Goal: Task Accomplishment & Management: Manage account settings

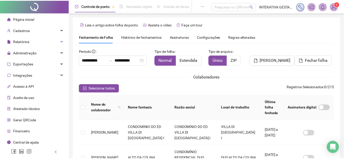
scroll to position [26, 0]
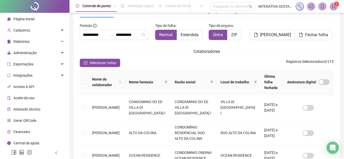
click at [335, 7] on img at bounding box center [333, 7] width 8 height 8
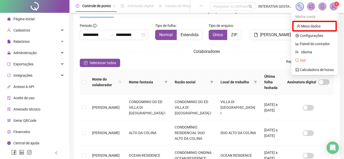
click at [332, 4] on img at bounding box center [333, 7] width 8 height 8
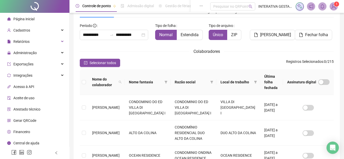
click at [333, 7] on img at bounding box center [333, 7] width 8 height 8
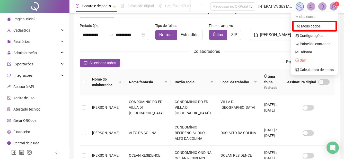
click at [333, 7] on img at bounding box center [333, 7] width 8 height 8
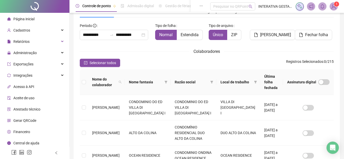
scroll to position [0, 0]
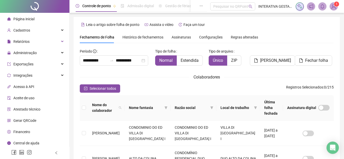
click at [29, 15] on div "Página inicial" at bounding box center [20, 19] width 27 height 10
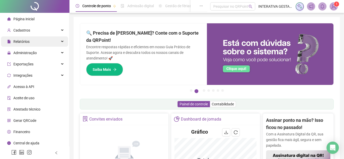
click at [39, 39] on div "Relatórios" at bounding box center [34, 41] width 67 height 10
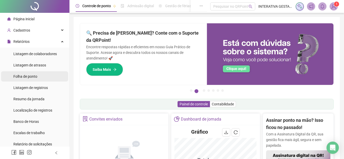
click at [37, 76] on span "Folha de ponto" at bounding box center [25, 77] width 24 height 4
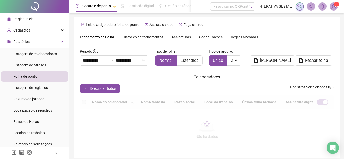
scroll to position [26, 0]
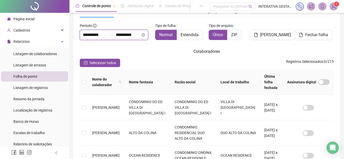
click at [99, 36] on input "**********" at bounding box center [95, 35] width 25 height 6
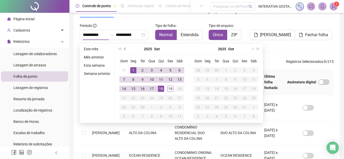
click at [123, 49] on button "prev-year" at bounding box center [125, 49] width 6 height 10
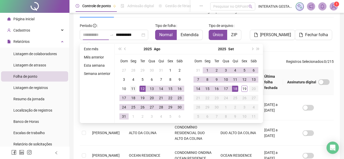
type input "**********"
click at [136, 87] on div "11" at bounding box center [133, 89] width 6 height 6
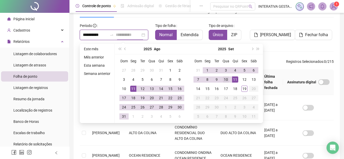
type input "**********"
click at [223, 80] on div "10" at bounding box center [226, 80] width 6 height 6
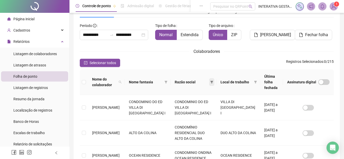
click at [213, 81] on icon "filter" at bounding box center [211, 82] width 3 height 3
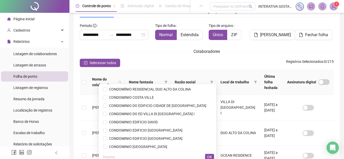
scroll to position [3, 0]
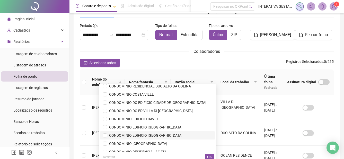
click at [169, 137] on span "CONDOMINIO EDIFICIO [GEOGRAPHIC_DATA]" at bounding box center [144, 136] width 75 height 4
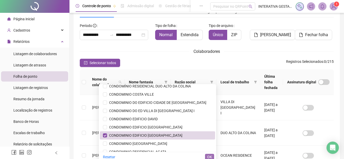
click at [211, 157] on span "OK" at bounding box center [209, 157] width 5 height 6
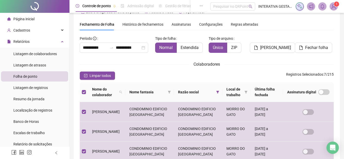
scroll to position [10, 0]
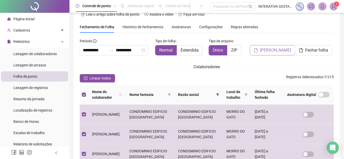
click at [280, 48] on span "[PERSON_NAME]" at bounding box center [275, 50] width 31 height 6
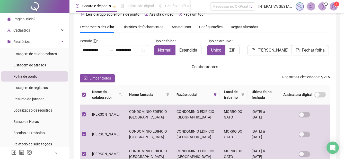
scroll to position [26, 0]
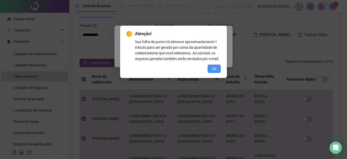
click at [220, 68] on button "OK" at bounding box center [214, 69] width 13 height 8
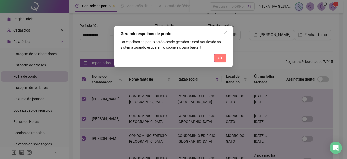
click at [220, 61] on button "Ok" at bounding box center [220, 58] width 13 height 8
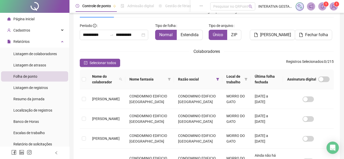
click at [319, 8] on span at bounding box center [322, 6] width 8 height 8
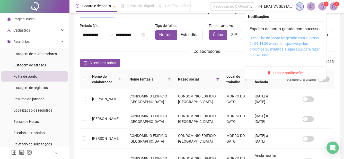
click at [274, 47] on link "O espelho de ponto foi gerado com sucesso às 09:44:39 e estará disponível pelos…" at bounding box center [284, 46] width 70 height 21
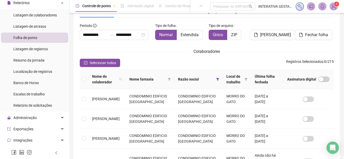
scroll to position [0, 0]
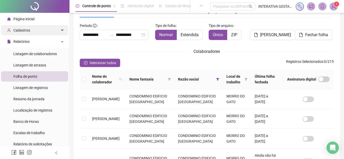
click at [32, 28] on div "Cadastros" at bounding box center [34, 30] width 67 height 10
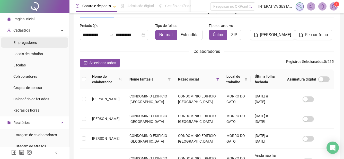
click at [27, 44] on span "Empregadores" at bounding box center [24, 43] width 23 height 4
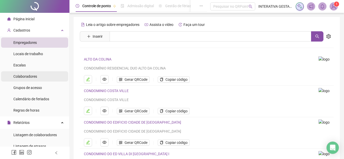
click at [25, 79] on span "Colaboradores" at bounding box center [25, 77] width 24 height 4
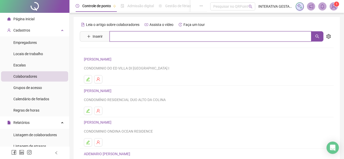
click at [124, 37] on input "text" at bounding box center [209, 36] width 201 height 10
type input "*******"
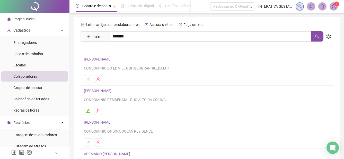
click at [117, 51] on link "[PERSON_NAME]" at bounding box center [102, 52] width 27 height 4
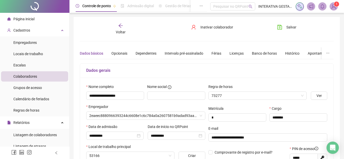
type input "**********"
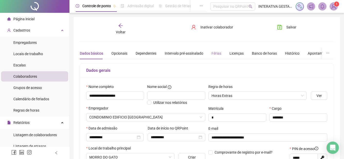
click at [214, 57] on div "Férias" at bounding box center [216, 54] width 10 height 12
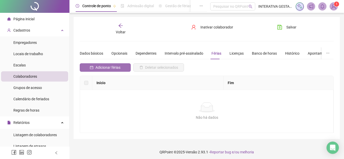
click at [110, 68] on span "Adicionar férias" at bounding box center [107, 68] width 25 height 6
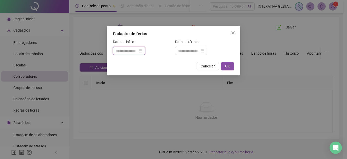
click at [124, 48] on input at bounding box center [127, 51] width 22 height 6
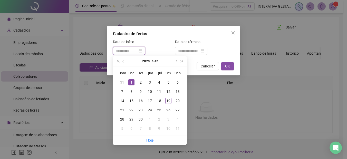
type input "**********"
click at [131, 81] on div "1" at bounding box center [131, 82] width 6 height 6
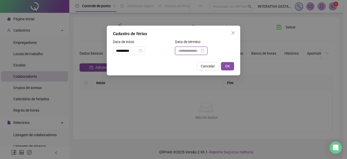
click at [200, 50] on input at bounding box center [189, 51] width 22 height 6
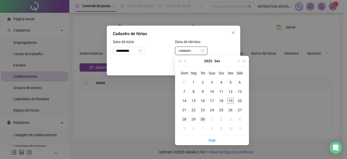
type input "**********"
click at [205, 118] on div "30" at bounding box center [203, 119] width 6 height 6
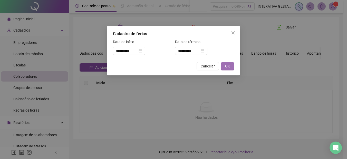
click at [228, 69] on span "OK" at bounding box center [227, 66] width 5 height 6
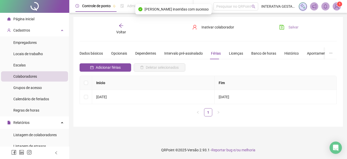
click at [293, 29] on span "Salvar" at bounding box center [294, 27] width 10 height 6
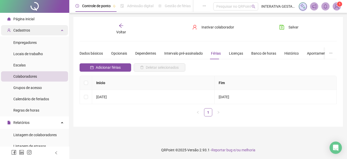
click at [54, 29] on div "Cadastros" at bounding box center [34, 30] width 67 height 10
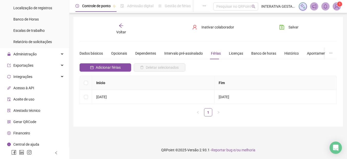
scroll to position [105, 0]
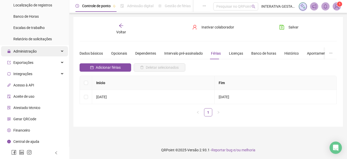
click at [43, 49] on div "Administração" at bounding box center [34, 51] width 67 height 10
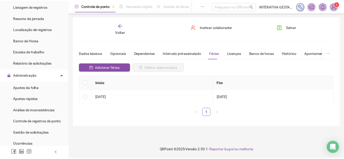
scroll to position [84, 0]
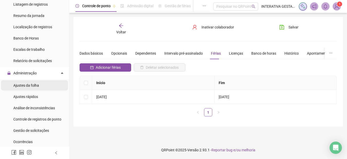
click at [35, 86] on span "Ajustes da folha" at bounding box center [26, 86] width 26 height 4
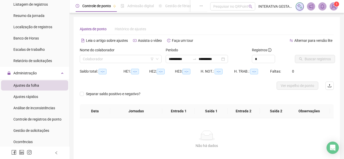
type input "**********"
click at [116, 59] on input "search" at bounding box center [118, 59] width 71 height 8
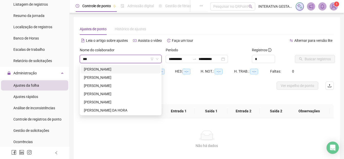
type input "****"
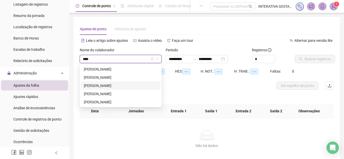
click at [118, 85] on div "[PERSON_NAME]" at bounding box center [120, 86] width 73 height 6
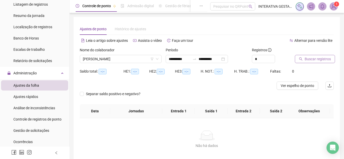
click at [320, 58] on span "Buscar registros" at bounding box center [317, 59] width 26 height 6
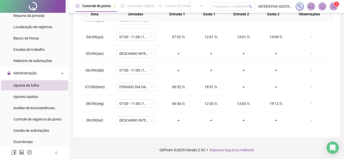
scroll to position [44, 0]
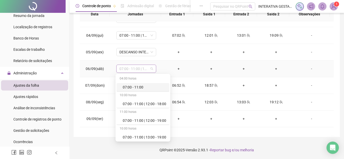
click at [151, 69] on span "07:00 - 11:00 | 12:00 - 19:00" at bounding box center [136, 69] width 34 height 8
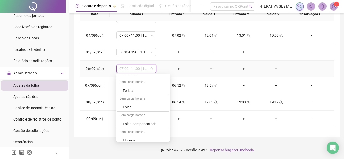
scroll to position [819, 0]
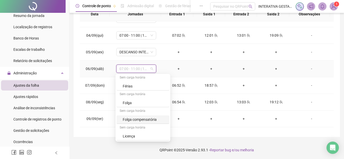
click at [151, 118] on div "Folga compensatória" at bounding box center [144, 120] width 43 height 6
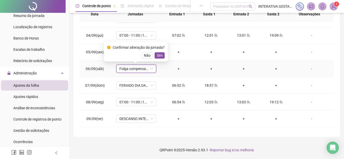
drag, startPoint x: 145, startPoint y: 57, endPoint x: 179, endPoint y: 69, distance: 35.6
click at [146, 58] on span "Não" at bounding box center [147, 56] width 7 height 6
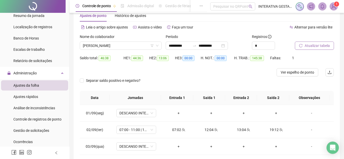
scroll to position [7, 0]
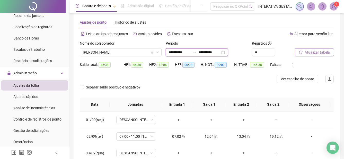
click at [177, 50] on input "**********" at bounding box center [180, 53] width 22 height 6
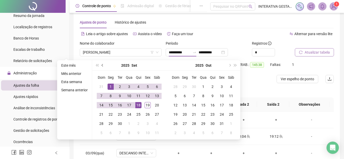
click at [102, 65] on span "prev-year" at bounding box center [103, 65] width 3 height 3
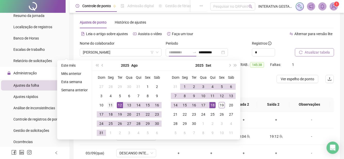
type input "**********"
click at [111, 105] on div "11" at bounding box center [110, 105] width 6 height 6
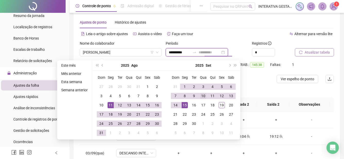
type input "**********"
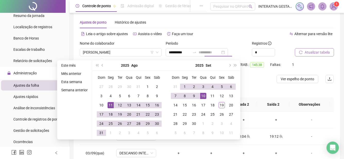
click at [204, 96] on div "10" at bounding box center [203, 96] width 6 height 6
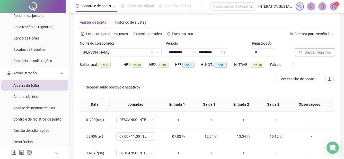
click at [319, 55] on span "Buscar registros" at bounding box center [317, 53] width 26 height 6
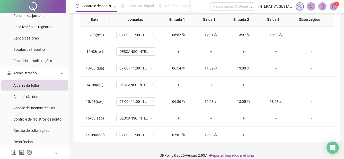
scroll to position [95, 0]
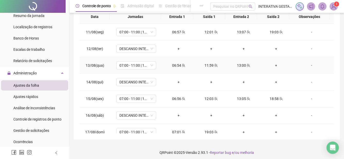
click at [272, 65] on div "+" at bounding box center [276, 66] width 24 height 6
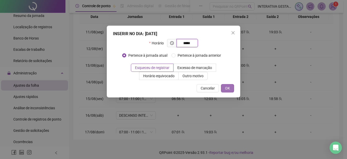
type input "*****"
click at [229, 89] on span "OK" at bounding box center [227, 89] width 5 height 6
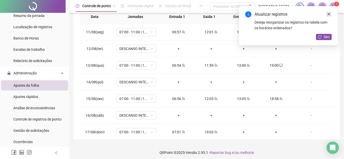
click at [329, 12] on link "Close" at bounding box center [329, 14] width 6 height 6
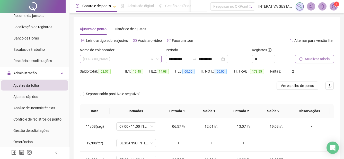
scroll to position [66, 0]
click at [148, 59] on span "[PERSON_NAME]" at bounding box center [121, 59] width 76 height 8
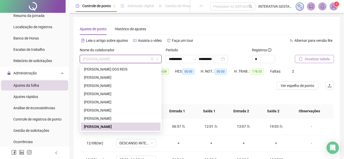
type input "*"
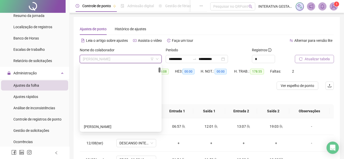
click at [159, 58] on div "[PERSON_NAME]" at bounding box center [121, 59] width 82 height 8
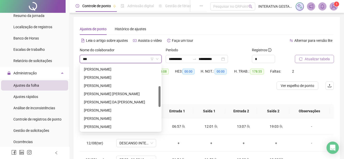
scroll to position [58, 0]
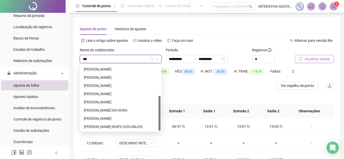
type input "****"
click at [118, 108] on div "[PERSON_NAME]" at bounding box center [120, 111] width 73 height 6
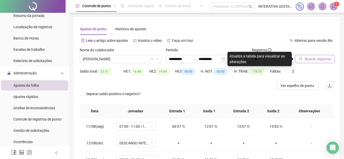
click at [310, 59] on span "Buscar registros" at bounding box center [317, 59] width 26 height 6
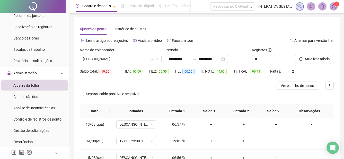
scroll to position [18, 0]
click at [177, 142] on div "06:57" at bounding box center [178, 143] width 24 height 6
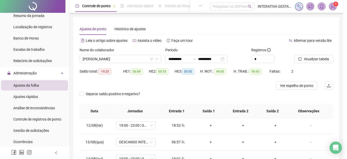
type input "**********"
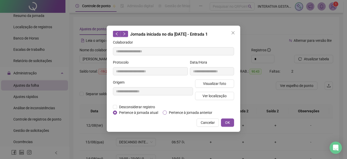
drag, startPoint x: 179, startPoint y: 112, endPoint x: 228, endPoint y: 116, distance: 49.3
click at [180, 113] on span "Pertence à jornada anterior" at bounding box center [191, 113] width 48 height 6
click at [229, 123] on span "OK" at bounding box center [227, 123] width 5 height 6
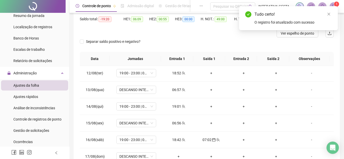
scroll to position [63, 0]
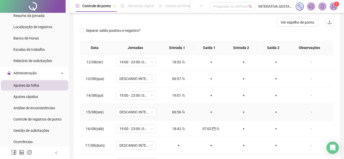
click at [176, 112] on div "06:56" at bounding box center [178, 112] width 24 height 6
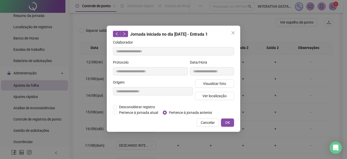
type input "**********"
click at [179, 112] on span "Pertence à jornada anterior" at bounding box center [191, 113] width 48 height 6
click at [229, 122] on span "OK" at bounding box center [227, 123] width 5 height 6
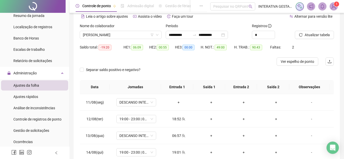
scroll to position [13, 0]
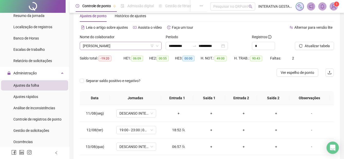
click at [109, 46] on span "[PERSON_NAME]" at bounding box center [121, 46] width 76 height 8
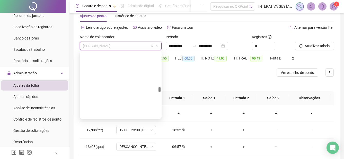
scroll to position [979, 0]
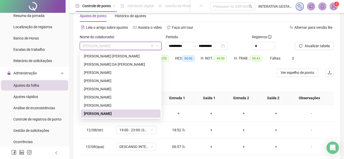
type input "*"
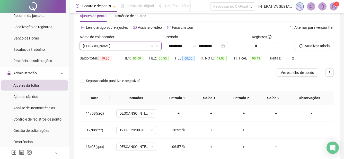
click at [155, 46] on icon "down" at bounding box center [156, 45] width 3 height 3
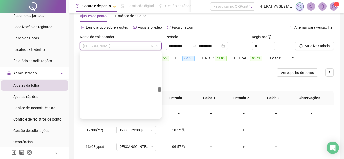
click at [141, 46] on span "[PERSON_NAME]" at bounding box center [121, 46] width 76 height 8
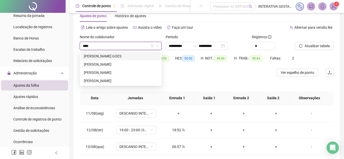
scroll to position [0, 0]
type input "****"
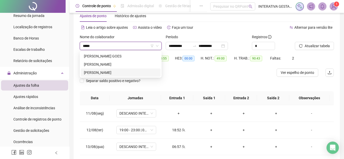
click at [121, 70] on div "[PERSON_NAME]" at bounding box center [120, 73] width 73 height 6
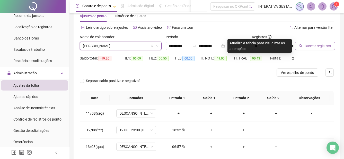
click at [312, 44] on span "Buscar registros" at bounding box center [317, 46] width 26 height 6
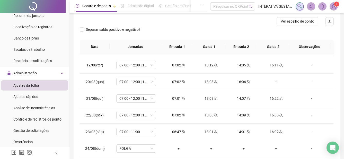
scroll to position [129, 0]
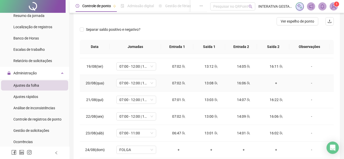
click at [271, 84] on div "+" at bounding box center [276, 83] width 24 height 6
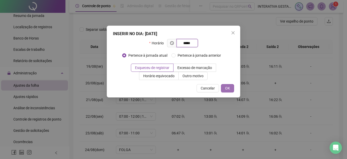
type input "*****"
click at [226, 88] on span "OK" at bounding box center [227, 89] width 5 height 6
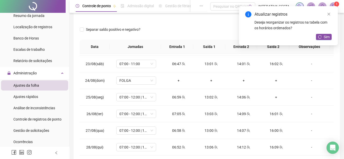
scroll to position [204, 0]
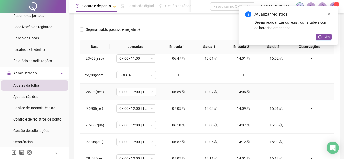
click at [272, 91] on div "+" at bounding box center [276, 92] width 24 height 6
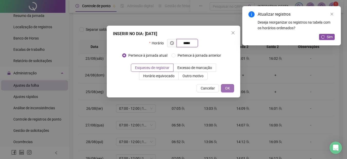
type input "*****"
click at [227, 87] on span "OK" at bounding box center [227, 89] width 5 height 6
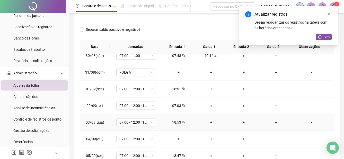
scroll to position [320, 0]
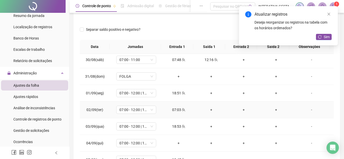
click at [176, 110] on div "07:03" at bounding box center [178, 110] width 24 height 6
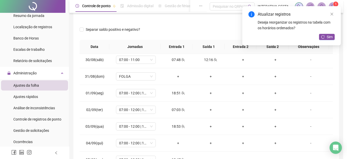
type input "**********"
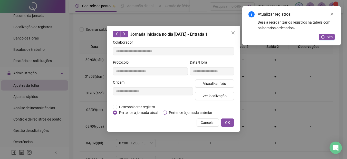
click at [182, 113] on span "Pertence à jornada anterior" at bounding box center [191, 113] width 48 height 6
click at [228, 123] on span "OK" at bounding box center [227, 123] width 5 height 6
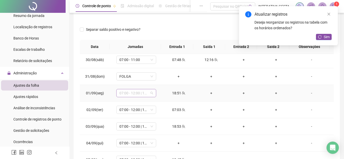
click at [151, 92] on span "07:00 - 12:00 | 13:00 - 16:00" at bounding box center [136, 93] width 34 height 8
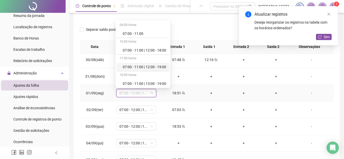
click at [155, 66] on div "07:00 - 11:00 | 12:00 - 19:00" at bounding box center [144, 67] width 43 height 6
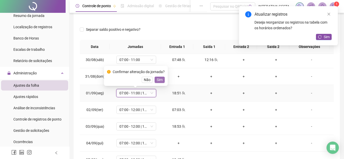
click at [160, 81] on span "Sim" at bounding box center [159, 80] width 6 height 6
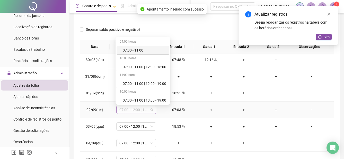
click at [151, 110] on span "07:00 - 12:00 | 13:00 - 16:00" at bounding box center [136, 110] width 34 height 8
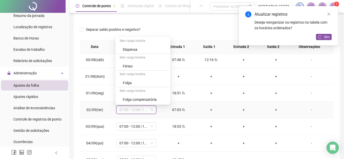
scroll to position [819, 0]
click at [148, 66] on div "Folga" at bounding box center [144, 66] width 43 height 6
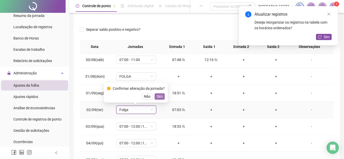
click at [158, 96] on span "Sim" at bounding box center [159, 97] width 6 height 6
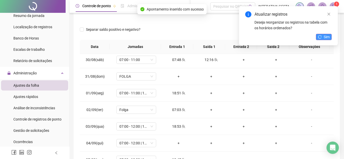
click at [321, 36] on icon "reload" at bounding box center [320, 37] width 4 height 4
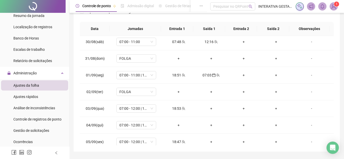
scroll to position [97, 0]
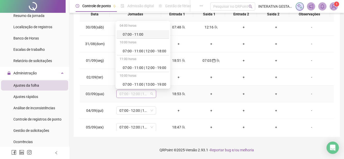
click at [151, 95] on span "07:00 - 12:00 | 13:00 - 16:00" at bounding box center [136, 94] width 34 height 8
click at [158, 66] on div "07:00 - 11:00 | 12:00 - 19:00" at bounding box center [144, 68] width 43 height 6
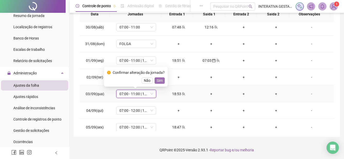
click at [160, 79] on span "Sim" at bounding box center [159, 81] width 6 height 6
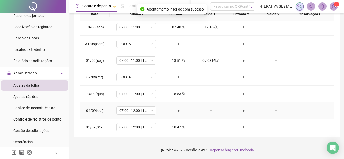
click at [178, 112] on div "+" at bounding box center [178, 111] width 24 height 6
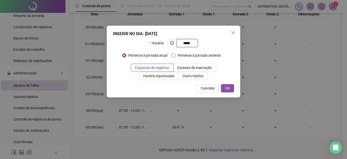
type input "*****"
click at [210, 55] on span "Pertence à jornada anterior" at bounding box center [200, 56] width 48 height 6
click at [228, 89] on span "OK" at bounding box center [227, 89] width 5 height 6
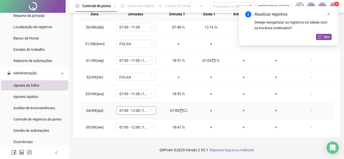
click at [152, 111] on span "07:00 - 12:00 | 13:00 - 16:00" at bounding box center [136, 111] width 34 height 8
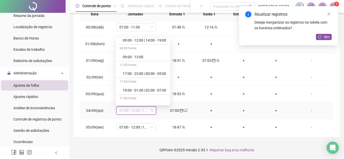
scroll to position [819, 0]
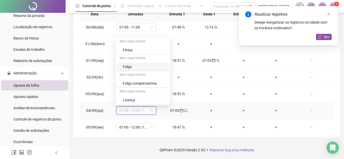
click at [132, 65] on div "Folga" at bounding box center [144, 67] width 43 height 6
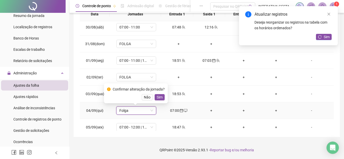
click at [161, 98] on span "Sim" at bounding box center [159, 98] width 6 height 6
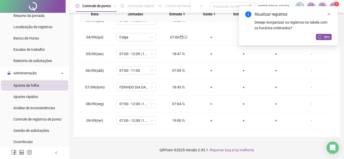
scroll to position [392, 0]
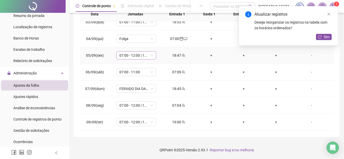
click at [152, 55] on div "07:00 - 12:00 | 13:00 - 16:00" at bounding box center [136, 55] width 40 height 8
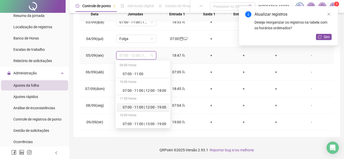
click at [157, 108] on div "07:00 - 11:00 | 12:00 - 19:00" at bounding box center [144, 108] width 43 height 6
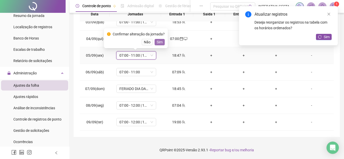
click at [158, 44] on span "Sim" at bounding box center [159, 42] width 6 height 6
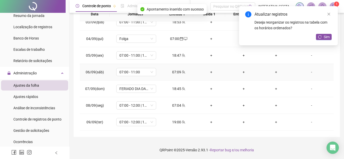
click at [178, 72] on div "07:09" at bounding box center [178, 72] width 24 height 6
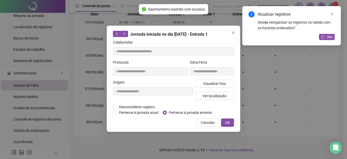
type input "**********"
click at [178, 110] on span "Pertence à jornada anterior" at bounding box center [191, 113] width 48 height 6
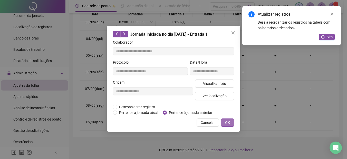
click at [227, 121] on span "OK" at bounding box center [227, 123] width 5 height 6
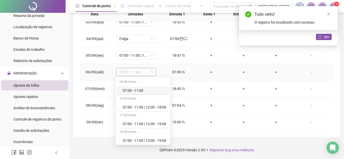
click at [152, 72] on div "07:00 - 11:00" at bounding box center [136, 72] width 40 height 8
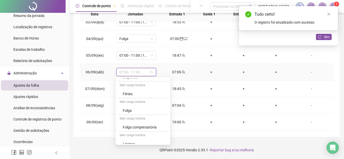
scroll to position [819, 0]
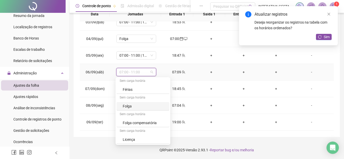
click at [134, 106] on div "Folga" at bounding box center [144, 107] width 43 height 6
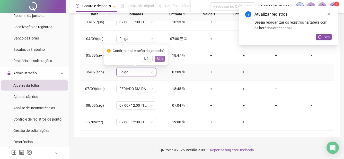
click at [159, 59] on span "Sim" at bounding box center [159, 59] width 6 height 6
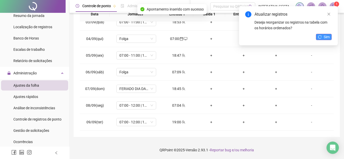
click at [320, 35] on icon "reload" at bounding box center [320, 37] width 4 height 4
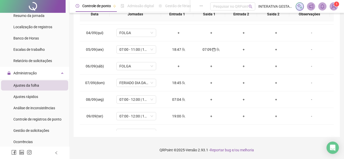
scroll to position [402, 0]
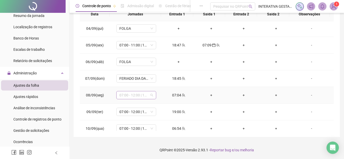
click at [153, 96] on div "07:00 - 12:00 | 13:00 - 16:00" at bounding box center [136, 95] width 40 height 8
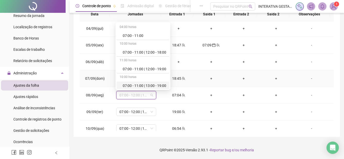
click at [209, 88] on td "+" at bounding box center [211, 95] width 32 height 17
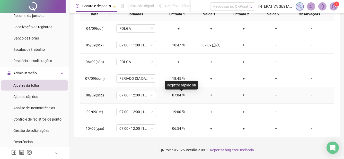
click at [181, 95] on icon "team" at bounding box center [183, 96] width 4 height 4
type input "**********"
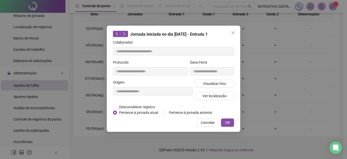
drag, startPoint x: 178, startPoint y: 110, endPoint x: 188, endPoint y: 109, distance: 10.0
click at [178, 110] on span "Pertence à jornada anterior" at bounding box center [191, 113] width 48 height 6
click at [232, 123] on button "OK" at bounding box center [227, 123] width 13 height 8
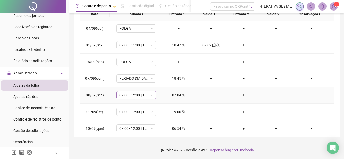
click at [151, 95] on span "07:00 - 12:00 | 13:00 - 16:00" at bounding box center [136, 95] width 34 height 8
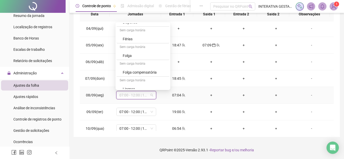
scroll to position [819, 0]
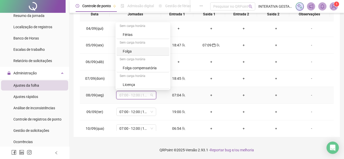
drag, startPoint x: 141, startPoint y: 51, endPoint x: 147, endPoint y: 53, distance: 6.6
click at [141, 51] on div "Folga" at bounding box center [144, 52] width 43 height 6
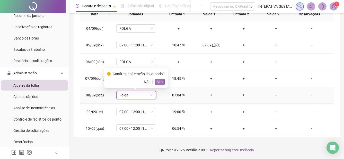
drag, startPoint x: 157, startPoint y: 81, endPoint x: 162, endPoint y: 81, distance: 4.9
click at [157, 81] on span "Sim" at bounding box center [159, 82] width 6 height 6
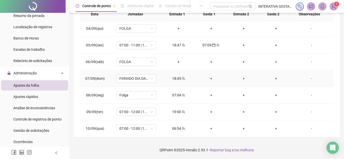
click at [161, 82] on td "FERIADO DIA DA INDEPENDÊNCIA" at bounding box center [136, 78] width 52 height 17
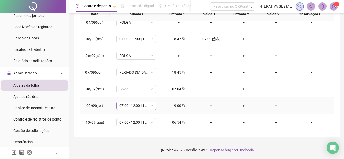
click at [151, 104] on span "07:00 - 12:00 | 13:00 - 16:00" at bounding box center [136, 106] width 34 height 8
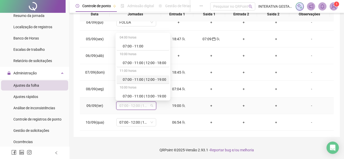
click at [159, 82] on div "07:00 - 11:00 | 12:00 - 19:00" at bounding box center [142, 80] width 53 height 8
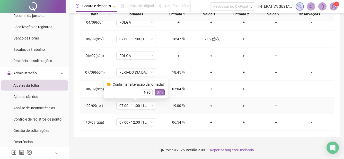
click at [161, 93] on span "Sim" at bounding box center [159, 93] width 6 height 6
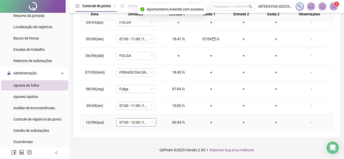
click at [150, 121] on span "07:00 - 12:00 | 13:00 - 16:00" at bounding box center [136, 123] width 34 height 8
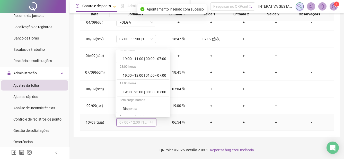
scroll to position [819, 0]
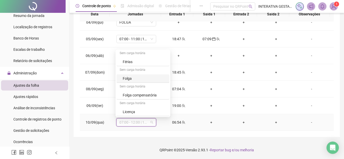
click at [151, 78] on div "Folga" at bounding box center [144, 79] width 43 height 6
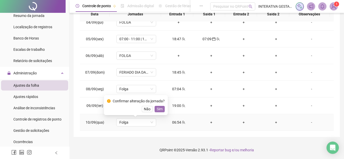
click at [159, 110] on span "Sim" at bounding box center [159, 109] width 6 height 6
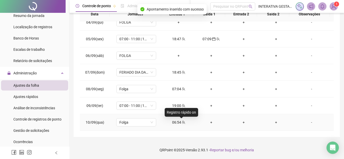
click at [182, 123] on icon "team" at bounding box center [183, 123] width 4 height 4
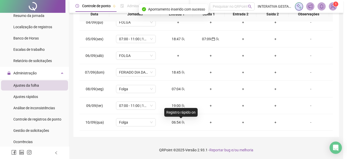
type input "**********"
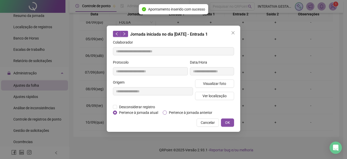
click at [192, 110] on span "Pertence à jornada anterior" at bounding box center [191, 113] width 48 height 6
click at [226, 123] on span "OK" at bounding box center [227, 123] width 5 height 6
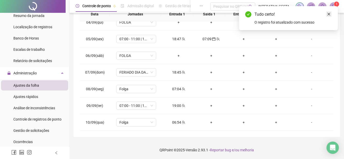
click at [329, 14] on icon "close" at bounding box center [328, 14] width 3 height 3
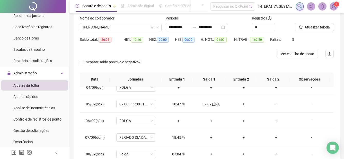
scroll to position [31, 0]
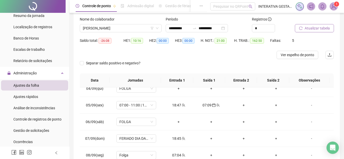
click at [323, 29] on span "Atualizar tabela" at bounding box center [316, 28] width 25 height 6
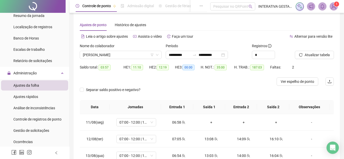
scroll to position [0, 0]
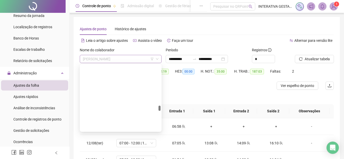
click at [127, 62] on span "[PERSON_NAME]" at bounding box center [121, 59] width 76 height 8
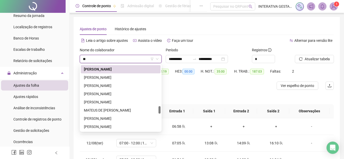
type input "***"
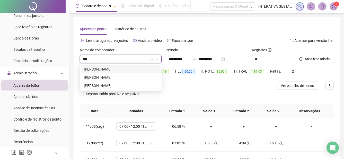
scroll to position [0, 0]
click at [117, 85] on div "[PERSON_NAME]" at bounding box center [120, 86] width 73 height 6
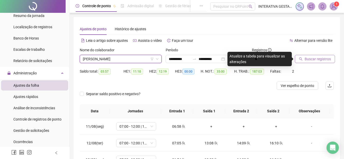
click at [311, 60] on span "Buscar registros" at bounding box center [317, 59] width 26 height 6
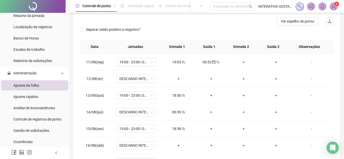
scroll to position [81, 0]
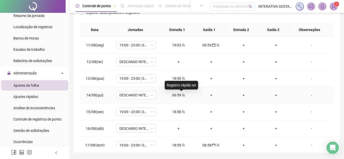
click at [179, 94] on div "06:59" at bounding box center [178, 96] width 24 height 6
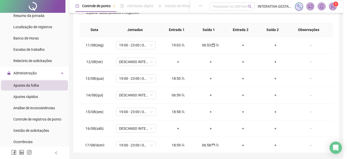
type input "**********"
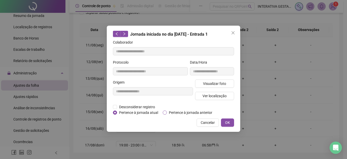
click at [196, 114] on span "Pertence à jornada anterior" at bounding box center [191, 113] width 48 height 6
click at [224, 121] on button "OK" at bounding box center [227, 123] width 13 height 8
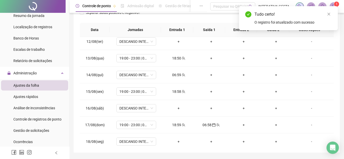
scroll to position [24, 0]
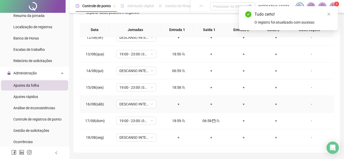
click at [177, 105] on div "+" at bounding box center [178, 105] width 24 height 6
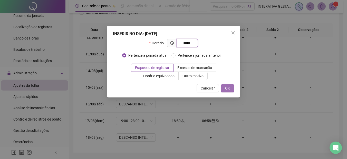
type input "*****"
click at [226, 91] on span "OK" at bounding box center [227, 89] width 5 height 6
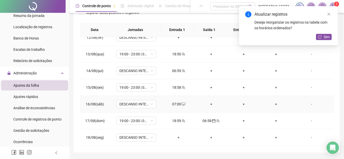
click at [179, 104] on div "07:00" at bounding box center [178, 105] width 24 height 6
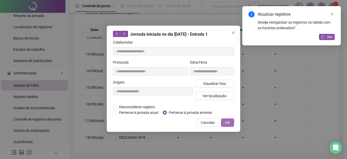
click at [225, 121] on button "OK" at bounding box center [227, 123] width 13 height 8
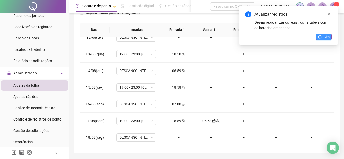
click at [329, 37] on button "Sim" at bounding box center [324, 37] width 16 height 6
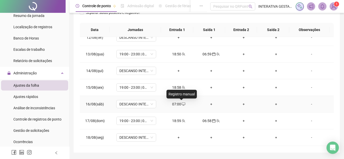
click at [181, 105] on span "desktop" at bounding box center [183, 105] width 4 height 4
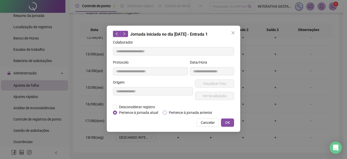
click at [181, 112] on span "Pertence à jornada anterior" at bounding box center [191, 113] width 48 height 6
click at [229, 119] on button "OK" at bounding box center [227, 123] width 13 height 8
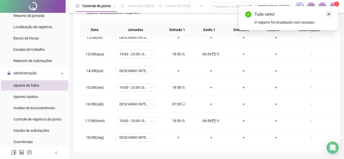
click at [330, 13] on link "Close" at bounding box center [329, 14] width 6 height 6
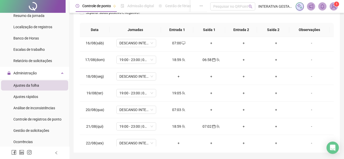
scroll to position [95, 0]
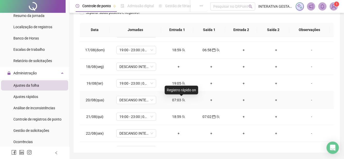
click at [182, 101] on icon "team" at bounding box center [183, 100] width 4 height 4
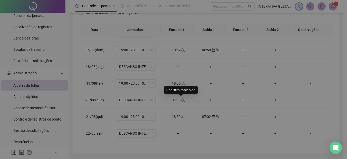
type input "**********"
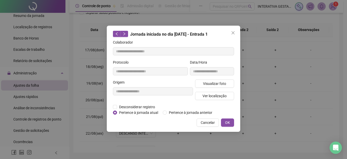
click at [206, 116] on div "**********" at bounding box center [174, 79] width 134 height 106
click at [201, 113] on span "Pertence à jornada anterior" at bounding box center [191, 113] width 48 height 6
drag, startPoint x: 201, startPoint y: 113, endPoint x: 231, endPoint y: 122, distance: 30.3
click at [230, 122] on button "OK" at bounding box center [227, 123] width 13 height 8
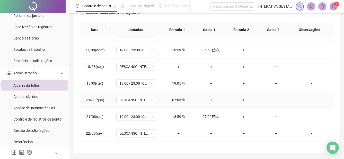
click at [182, 102] on icon "team" at bounding box center [183, 100] width 4 height 4
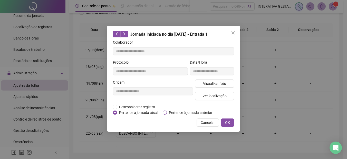
click at [174, 111] on span "Pertence à jornada anterior" at bounding box center [191, 113] width 48 height 6
click at [226, 119] on button "OK" at bounding box center [227, 123] width 13 height 8
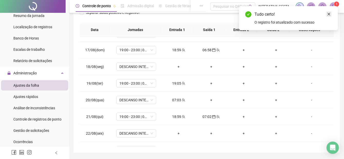
click at [327, 14] on icon "close" at bounding box center [329, 14] width 4 height 4
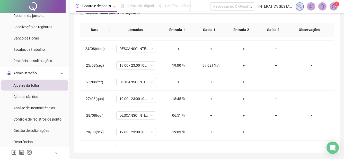
scroll to position [223, 0]
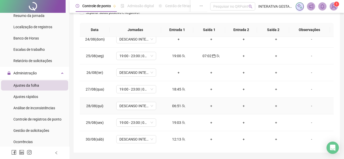
click at [173, 106] on div "06:51" at bounding box center [178, 106] width 24 height 6
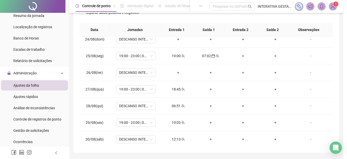
type input "**********"
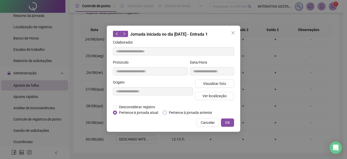
click at [184, 112] on span "Pertence à jornada anterior" at bounding box center [191, 113] width 48 height 6
click at [232, 122] on button "OK" at bounding box center [227, 123] width 13 height 8
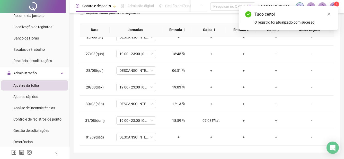
scroll to position [272, 0]
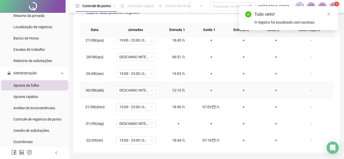
click at [177, 89] on div "12:13" at bounding box center [178, 91] width 24 height 6
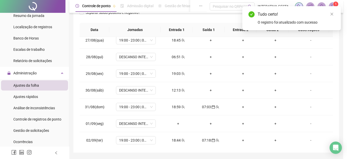
type input "**********"
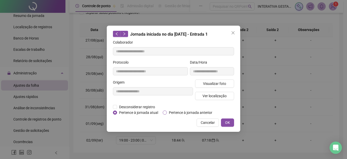
click at [192, 109] on div "Desconsiderar registro Pertence ao lanche" at bounding box center [173, 107] width 121 height 6
click at [191, 112] on span "Pertence à jornada anterior" at bounding box center [191, 113] width 48 height 6
click at [227, 121] on span "OK" at bounding box center [227, 123] width 5 height 6
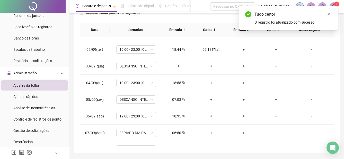
scroll to position [366, 0]
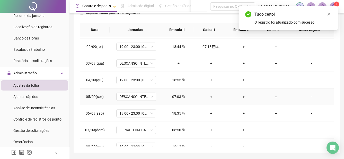
click at [179, 98] on div "07:03" at bounding box center [178, 97] width 24 height 6
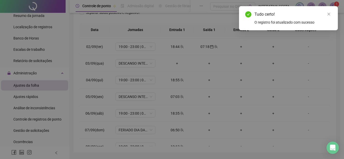
type input "**********"
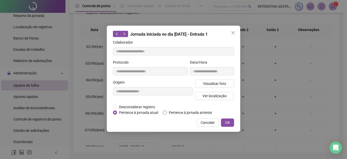
click at [176, 112] on span "Pertence à jornada anterior" at bounding box center [191, 113] width 48 height 6
click at [224, 123] on button "OK" at bounding box center [227, 123] width 13 height 8
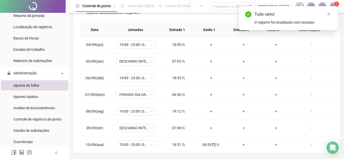
scroll to position [403, 0]
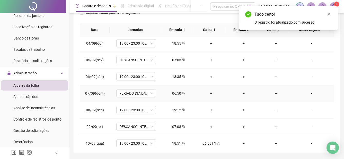
click at [177, 95] on div "06:50" at bounding box center [178, 94] width 24 height 6
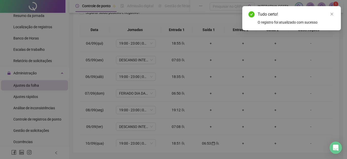
type input "**********"
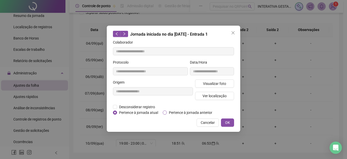
click at [208, 110] on span "Pertence à jornada anterior" at bounding box center [191, 113] width 48 height 6
click at [233, 120] on button "OK" at bounding box center [227, 123] width 13 height 8
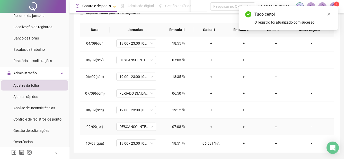
click at [178, 127] on div "07:08" at bounding box center [178, 127] width 24 height 6
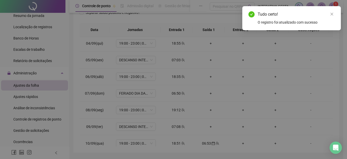
type input "**********"
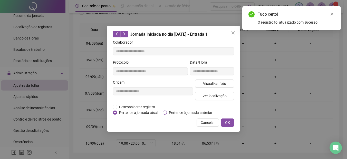
click at [170, 111] on span "Pertence à jornada anterior" at bounding box center [191, 113] width 48 height 6
click at [226, 121] on span "OK" at bounding box center [227, 123] width 5 height 6
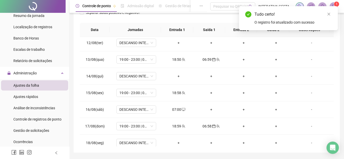
scroll to position [0, 0]
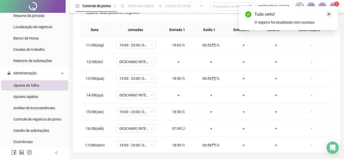
click at [328, 13] on icon "close" at bounding box center [329, 14] width 4 height 4
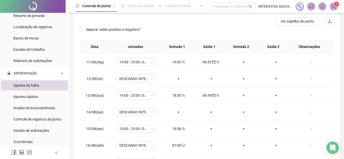
scroll to position [63, 0]
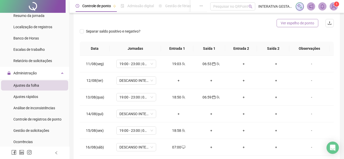
click at [316, 23] on button "Ver espelho de ponto" at bounding box center [297, 23] width 42 height 8
drag, startPoint x: 316, startPoint y: 23, endPoint x: 330, endPoint y: 52, distance: 32.4
click at [330, 52] on div "**********" at bounding box center [207, 70] width 254 height 189
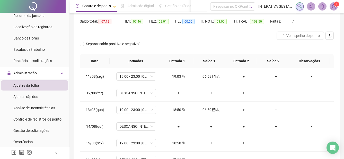
scroll to position [39, 0]
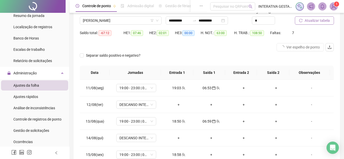
click at [325, 21] on span "Atualizar tabela" at bounding box center [316, 21] width 25 height 6
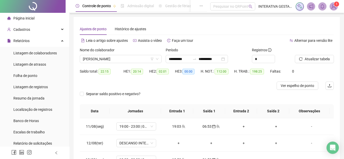
scroll to position [0, 0]
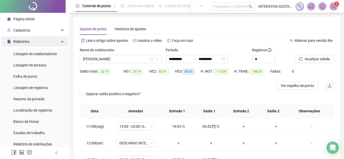
click at [60, 43] on div "Relatórios" at bounding box center [34, 41] width 67 height 10
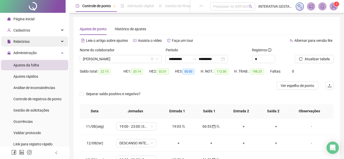
click at [60, 43] on div "Relatórios" at bounding box center [34, 41] width 67 height 10
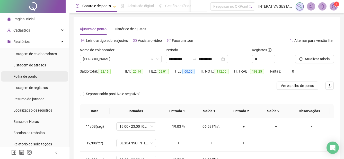
click at [23, 77] on span "Folha de ponto" at bounding box center [25, 77] width 24 height 4
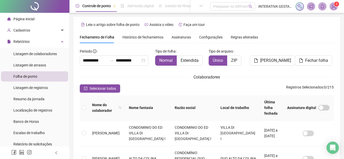
scroll to position [26, 0]
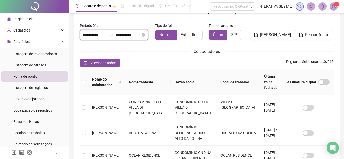
click at [96, 36] on input "**********" at bounding box center [95, 35] width 25 height 6
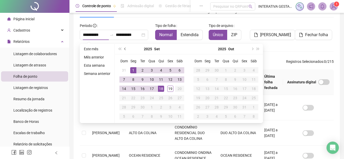
click at [125, 50] on span "prev-year" at bounding box center [125, 49] width 3 height 3
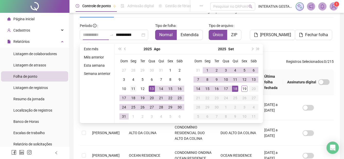
type input "**********"
click at [134, 88] on div "11" at bounding box center [133, 89] width 6 height 6
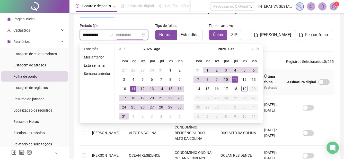
type input "**********"
click at [227, 80] on div "10" at bounding box center [226, 80] width 6 height 6
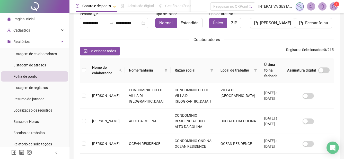
scroll to position [0, 0]
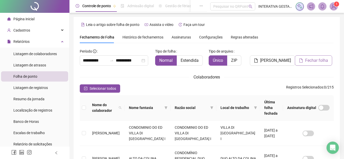
click at [312, 62] on span "Fechar folha" at bounding box center [316, 61] width 23 height 6
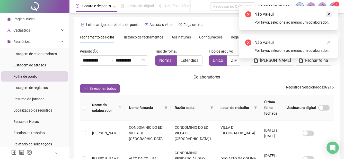
click at [327, 15] on icon "close" at bounding box center [329, 14] width 4 height 4
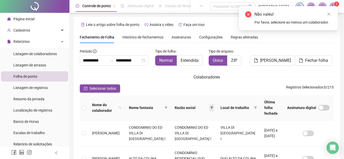
click at [213, 107] on icon "filter" at bounding box center [211, 108] width 3 height 3
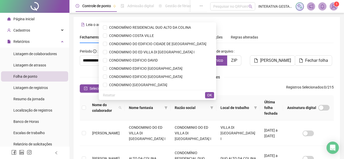
scroll to position [4, 0]
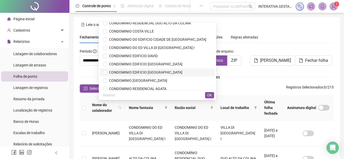
click at [171, 71] on span "CONDOMINIO EDIFICIO [GEOGRAPHIC_DATA]" at bounding box center [144, 72] width 75 height 4
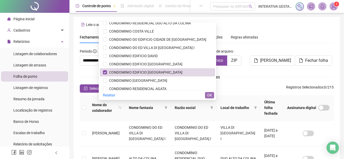
click at [208, 95] on span "OK" at bounding box center [209, 96] width 5 height 6
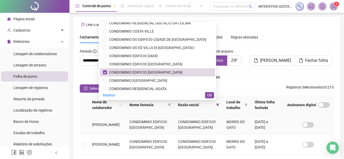
scroll to position [26, 0]
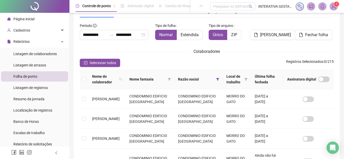
click at [330, 50] on div "Colaboradores" at bounding box center [207, 51] width 254 height 6
click at [317, 33] on span "Fechar folha" at bounding box center [316, 35] width 23 height 6
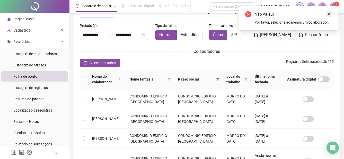
click at [331, 14] on link "Close" at bounding box center [329, 14] width 6 height 6
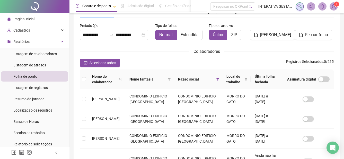
click at [329, 14] on div "Fechamento de Folha Histórico de fechamentos Assinaturas Configurações Regras a…" at bounding box center [207, 12] width 254 height 12
click at [98, 66] on button "Selecionar todos" at bounding box center [100, 63] width 40 height 8
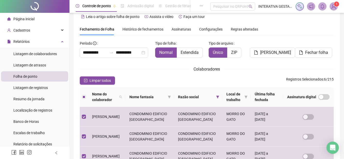
scroll to position [0, 0]
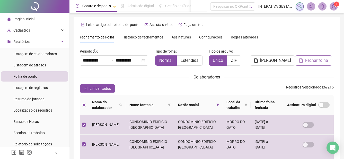
click at [310, 60] on span "Fechar folha" at bounding box center [316, 61] width 23 height 6
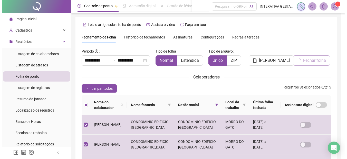
scroll to position [26, 0]
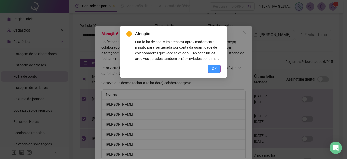
click at [211, 72] on button "OK" at bounding box center [214, 69] width 13 height 8
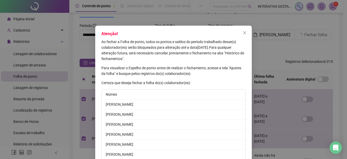
scroll to position [23, 0]
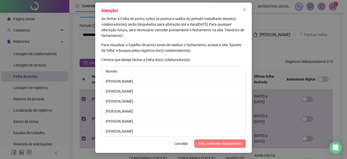
click at [224, 144] on span "Sim, confirmar fechamento" at bounding box center [220, 144] width 43 height 6
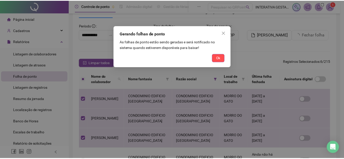
scroll to position [0, 0]
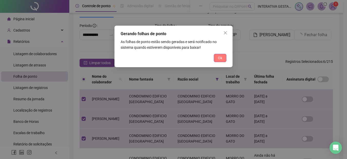
click at [214, 57] on button "Ok" at bounding box center [220, 58] width 13 height 8
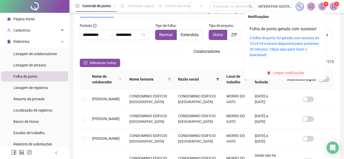
click at [323, 5] on icon "bell" at bounding box center [322, 6] width 4 height 5
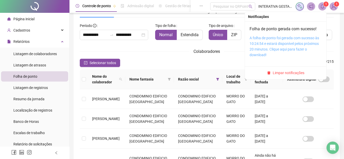
click at [294, 39] on link "A folha de ponto foi gerada com sucesso às 10:24:54 e estará disponível pelos p…" at bounding box center [283, 46] width 69 height 21
